Goal: Complete application form

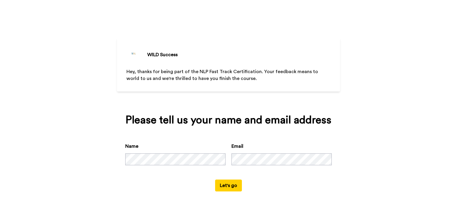
click at [221, 187] on button "Let's go" at bounding box center [228, 186] width 27 height 12
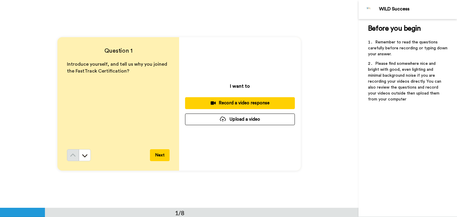
click at [156, 156] on button "Next" at bounding box center [160, 155] width 20 height 12
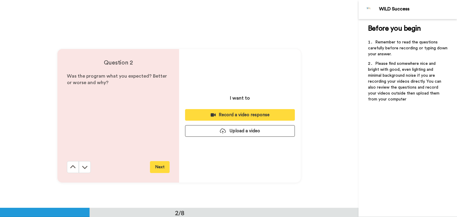
scroll to position [208, 0]
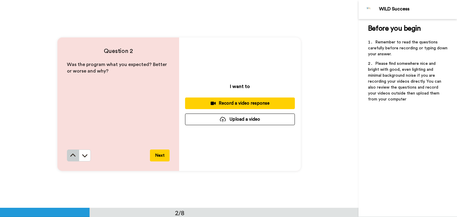
click at [70, 155] on icon at bounding box center [72, 155] width 5 height 3
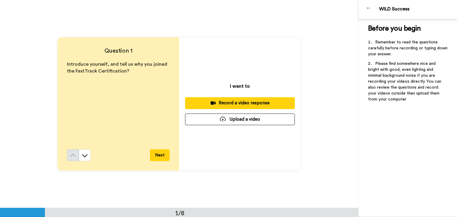
scroll to position [0, 0]
click at [241, 101] on div "Record a video response" at bounding box center [240, 103] width 100 height 6
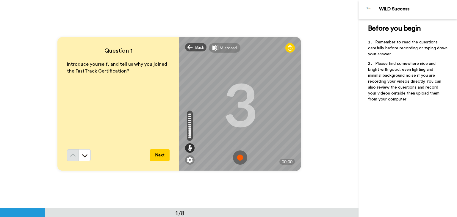
click at [237, 158] on img at bounding box center [240, 157] width 14 height 14
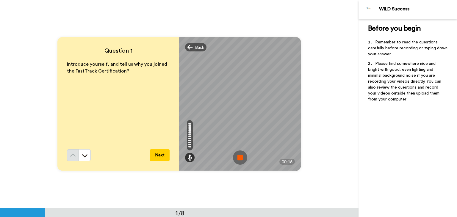
click at [158, 155] on button "Next" at bounding box center [160, 155] width 20 height 12
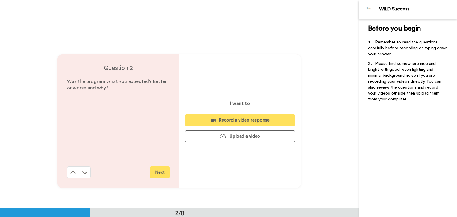
scroll to position [208, 0]
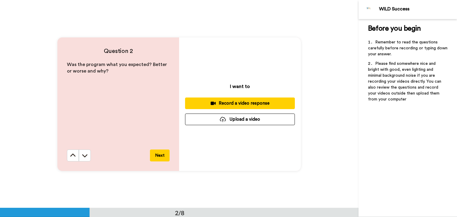
click at [223, 104] on div "Record a video response" at bounding box center [240, 103] width 100 height 6
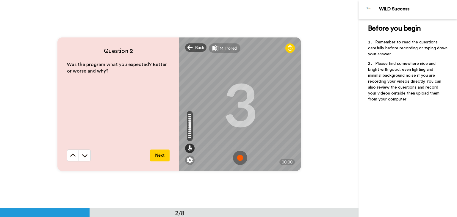
click at [238, 157] on img at bounding box center [240, 158] width 14 height 14
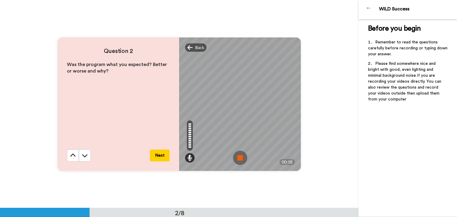
click at [161, 151] on button "Next" at bounding box center [160, 156] width 20 height 12
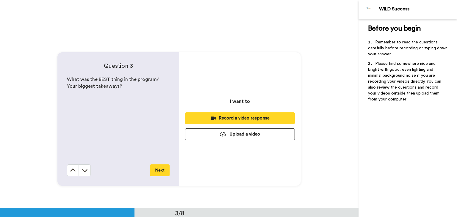
scroll to position [416, 0]
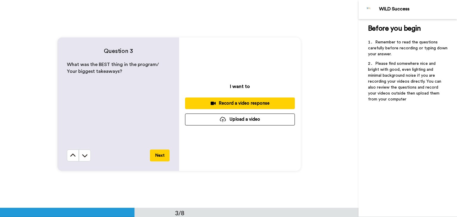
click at [229, 101] on div "Record a video response" at bounding box center [240, 103] width 100 height 6
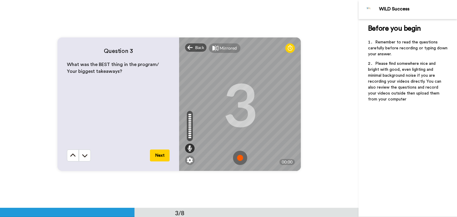
click at [238, 156] on img at bounding box center [240, 158] width 14 height 14
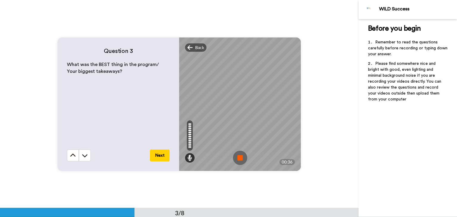
click at [238, 156] on img at bounding box center [240, 158] width 14 height 14
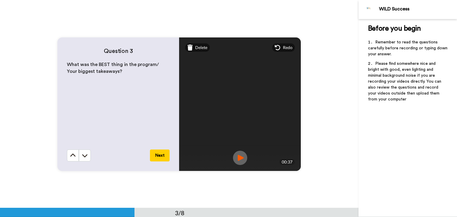
click at [156, 155] on button "Next" at bounding box center [160, 156] width 20 height 12
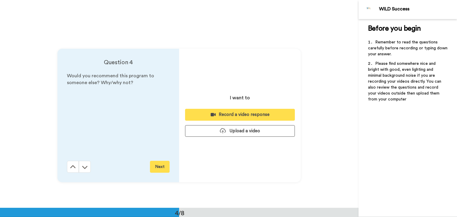
scroll to position [623, 0]
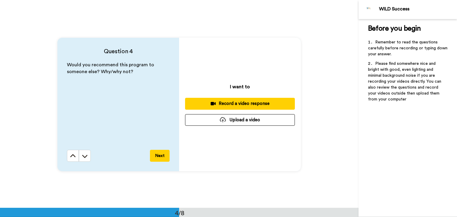
click at [228, 102] on div "Record a video response" at bounding box center [240, 104] width 100 height 6
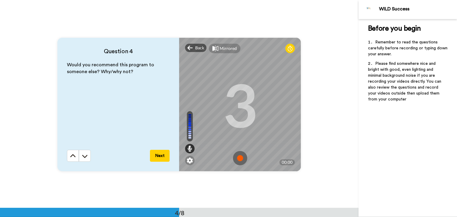
click at [234, 155] on img at bounding box center [240, 158] width 14 height 14
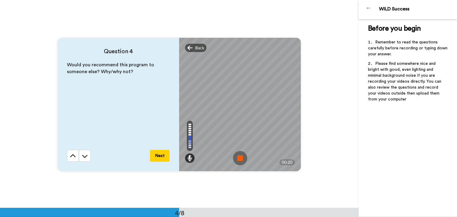
click at [234, 155] on img at bounding box center [240, 158] width 14 height 14
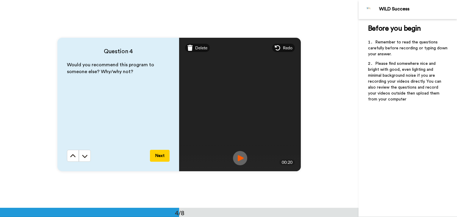
click at [156, 155] on button "Next" at bounding box center [160, 156] width 20 height 12
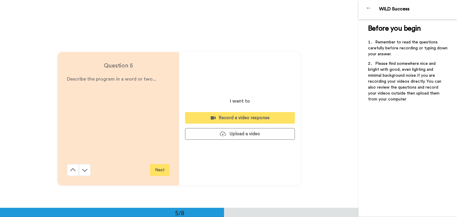
scroll to position [832, 0]
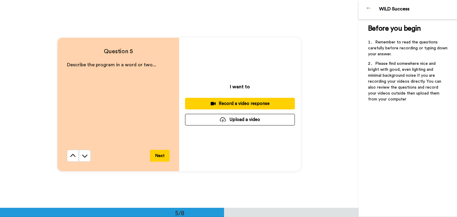
click at [240, 103] on div "Record a video response" at bounding box center [240, 104] width 100 height 6
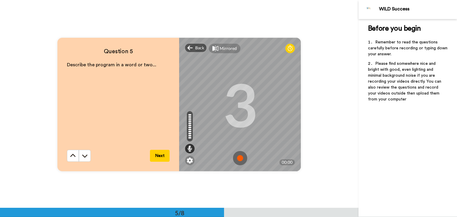
click at [236, 159] on img at bounding box center [240, 158] width 14 height 14
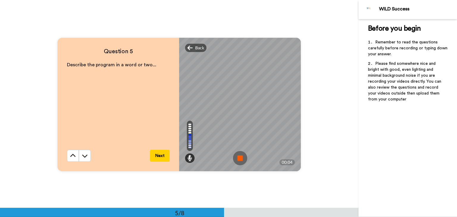
click at [236, 159] on img at bounding box center [240, 158] width 14 height 14
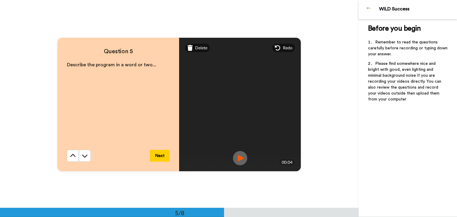
click at [153, 156] on button "Next" at bounding box center [160, 156] width 20 height 12
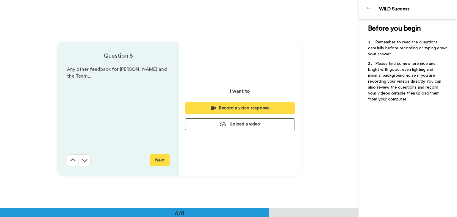
scroll to position [1039, 0]
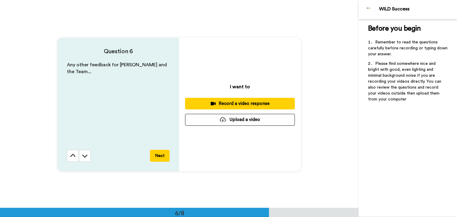
click at [233, 101] on div "Record a video response" at bounding box center [240, 104] width 100 height 6
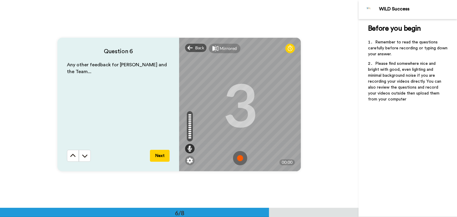
click at [238, 154] on img at bounding box center [240, 158] width 14 height 14
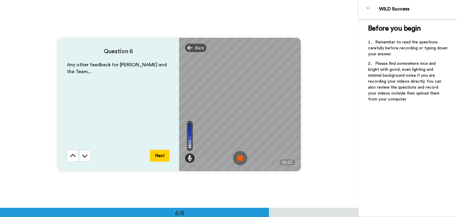
click at [238, 154] on img at bounding box center [240, 158] width 14 height 14
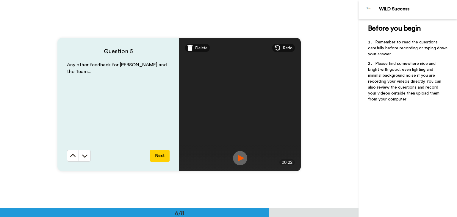
click at [156, 154] on button "Next" at bounding box center [160, 156] width 20 height 12
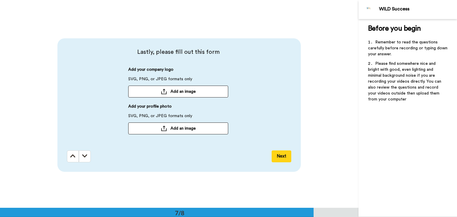
scroll to position [1247, 0]
click at [161, 128] on div at bounding box center [164, 127] width 6 height 5
click at [166, 126] on button "Add an image" at bounding box center [178, 128] width 100 height 12
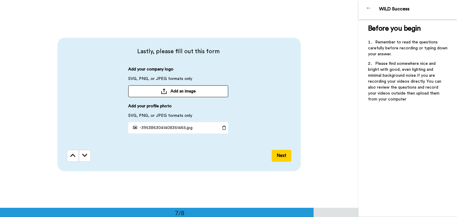
click at [280, 155] on button "Next" at bounding box center [282, 156] width 20 height 12
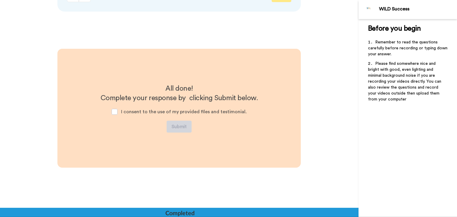
scroll to position [1411, 0]
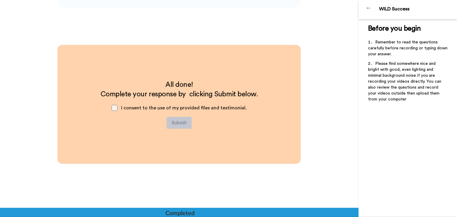
click at [116, 106] on span at bounding box center [115, 108] width 6 height 6
click at [170, 120] on button "Submit" at bounding box center [179, 123] width 25 height 12
